Goal: Find specific page/section: Find specific page/section

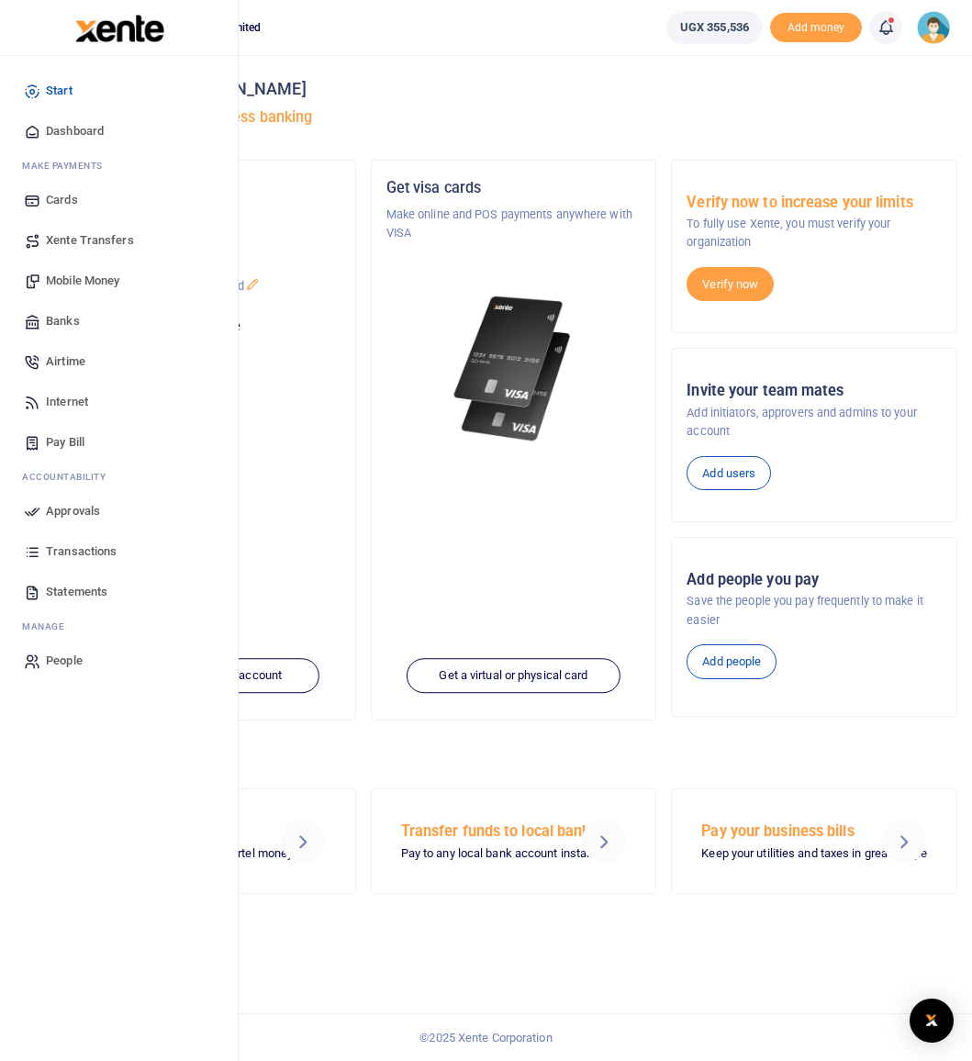
click at [86, 553] on span "Transactions" at bounding box center [81, 551] width 71 height 18
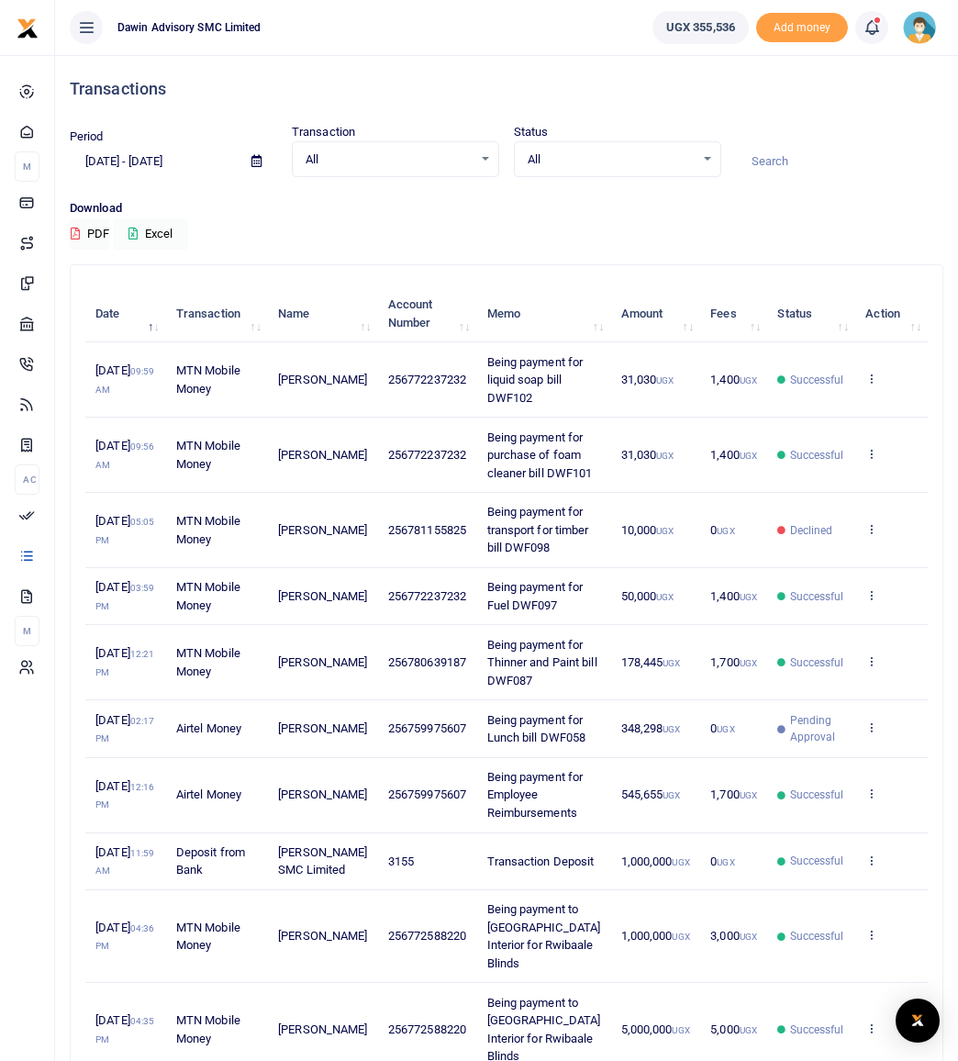
click at [314, 319] on th "Name" at bounding box center [323, 313] width 110 height 57
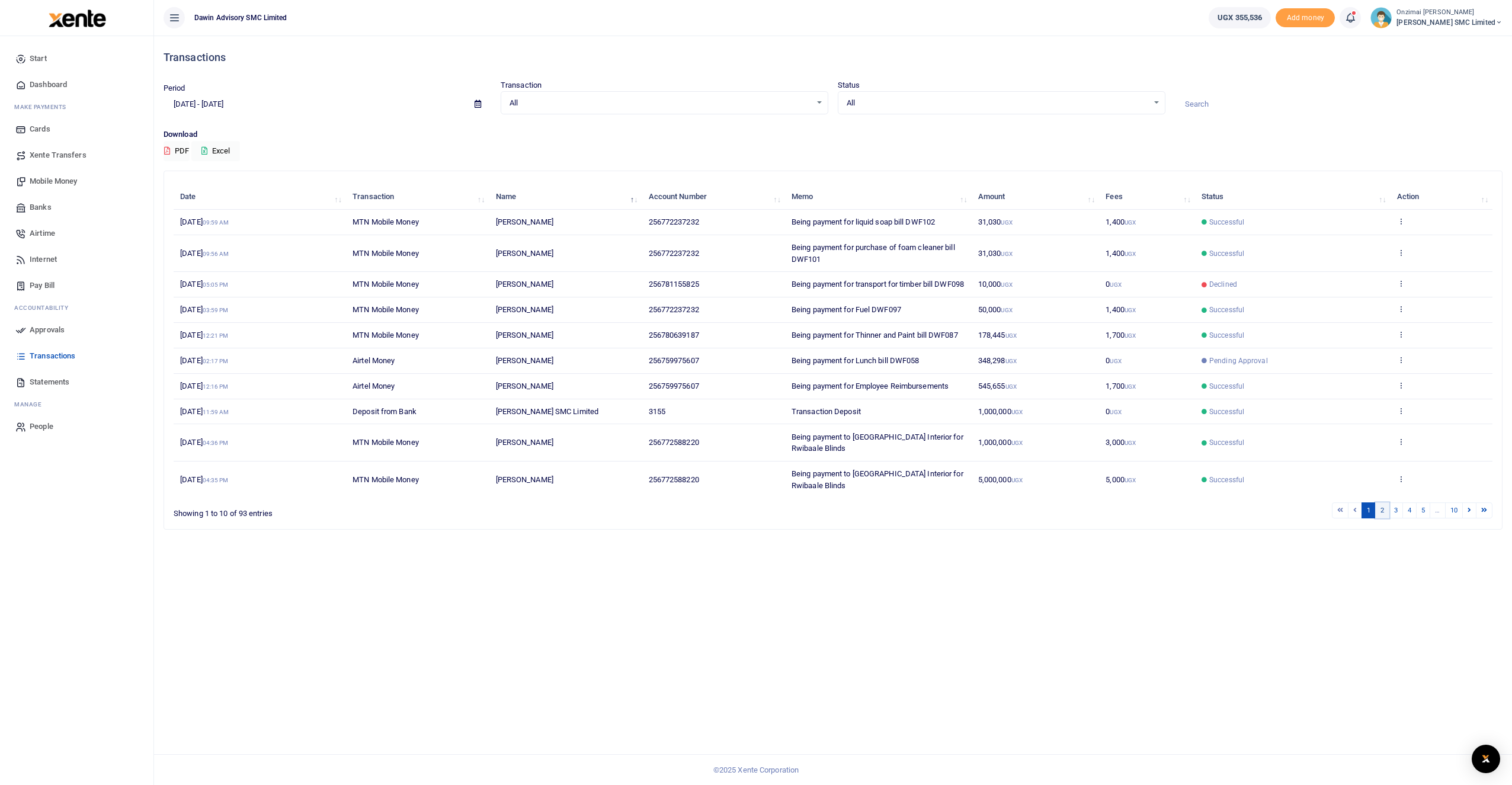
click at [627, 518] on link "2" at bounding box center [1382, 510] width 14 height 16
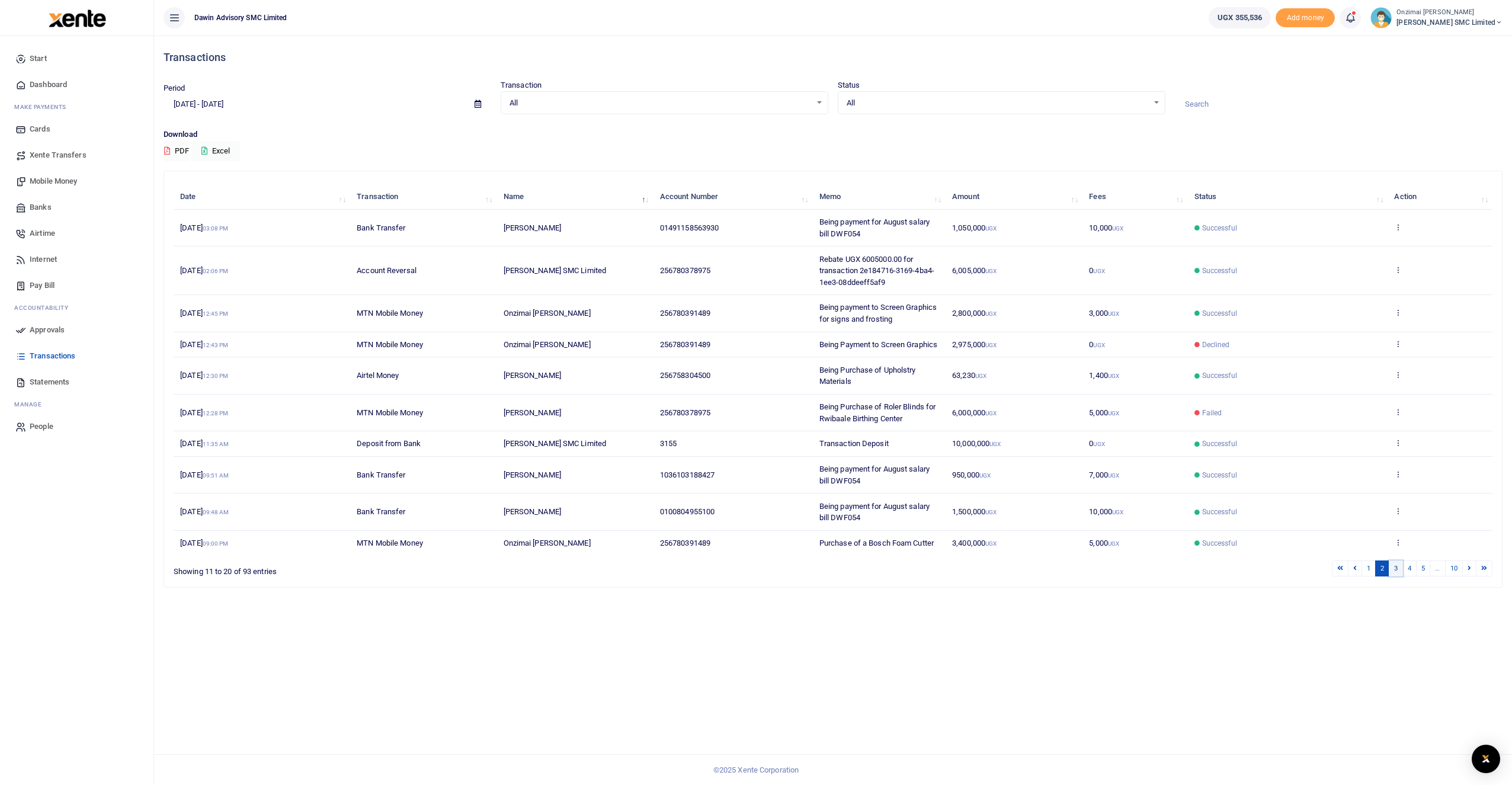
click at [627, 576] on link "3" at bounding box center [1396, 568] width 14 height 16
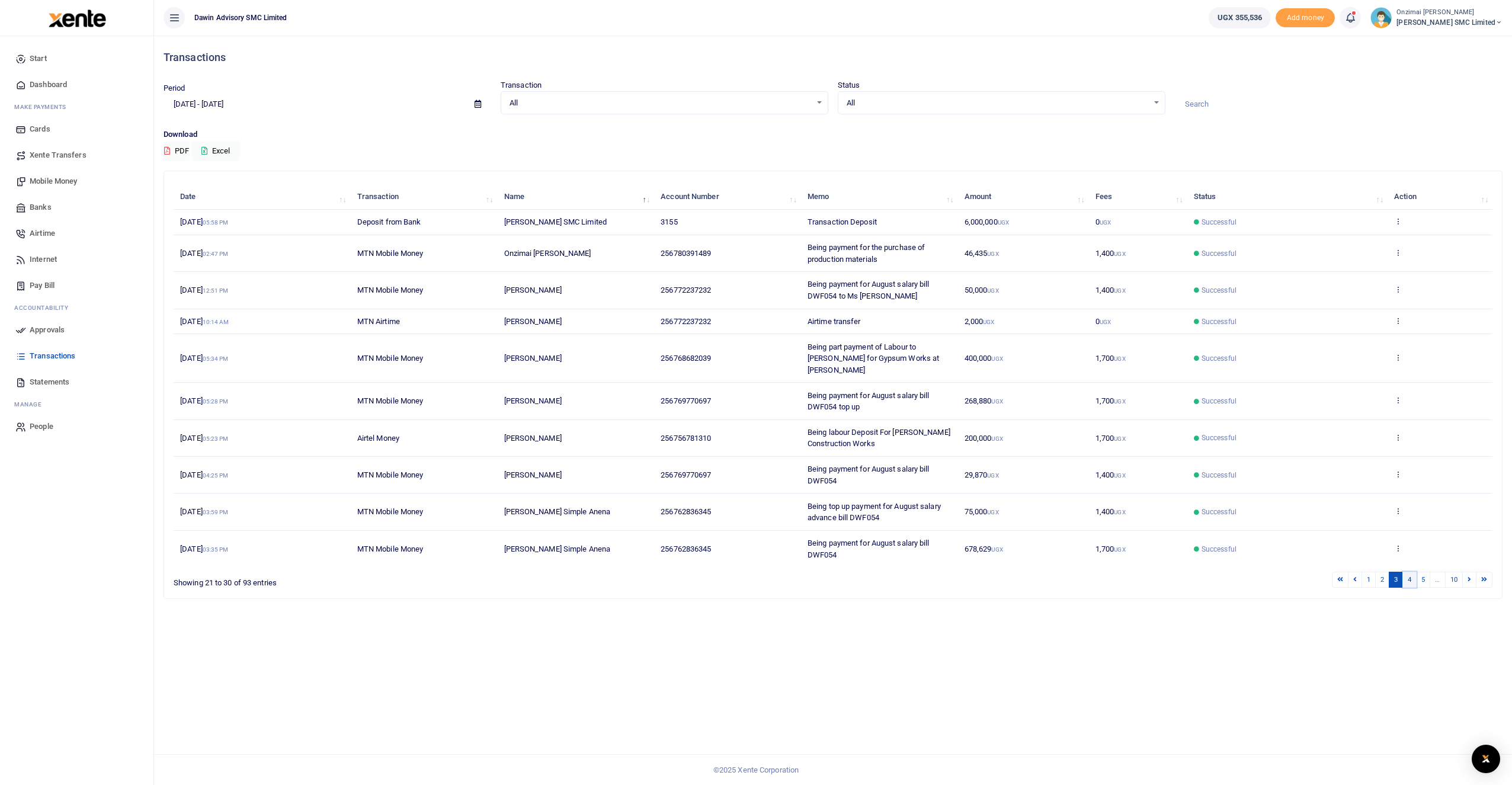
click at [627, 580] on link "4" at bounding box center [1410, 579] width 14 height 16
